Goal: Download file/media

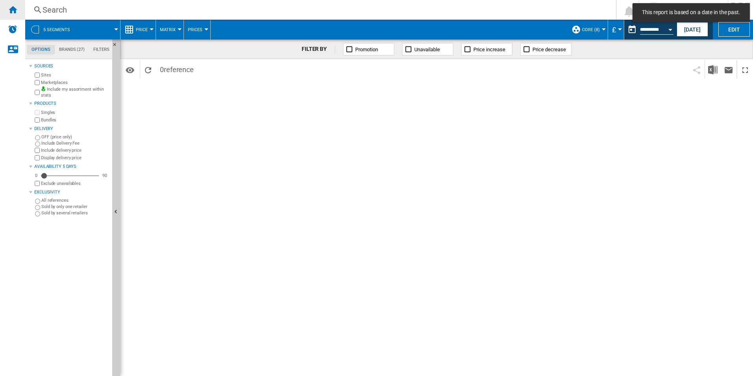
click at [12, 15] on div "Home" at bounding box center [12, 10] width 25 height 20
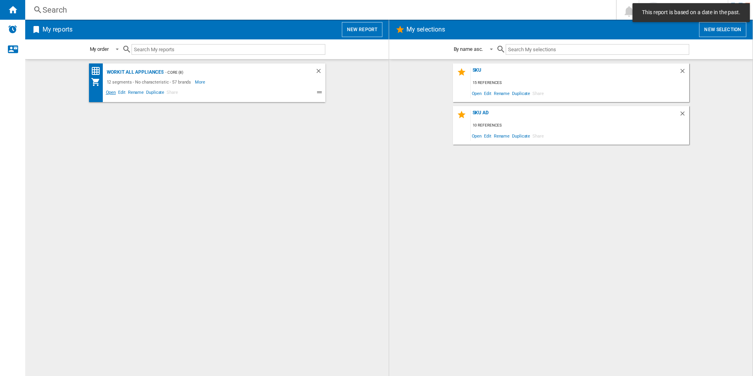
click at [114, 92] on span "Open" at bounding box center [111, 93] width 13 height 9
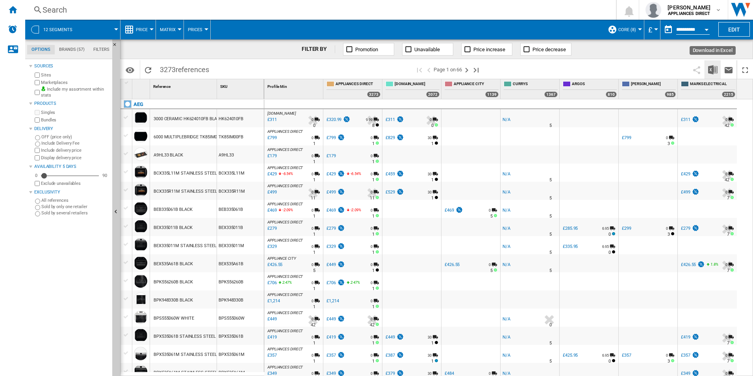
click at [711, 65] on img "Download in Excel" at bounding box center [713, 69] width 9 height 9
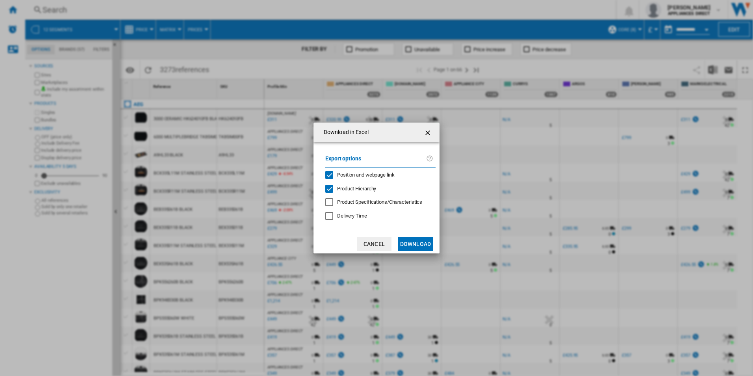
click at [422, 246] on button "Download" at bounding box center [415, 244] width 35 height 14
